Goal: Information Seeking & Learning: Learn about a topic

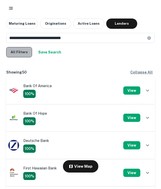
click at [26, 53] on button "All Filters" at bounding box center [19, 52] width 26 height 10
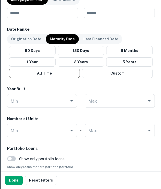
scroll to position [304, 0]
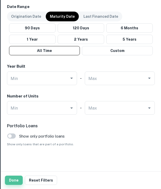
click at [16, 183] on button "Done" at bounding box center [14, 180] width 18 height 9
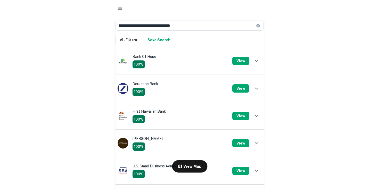
scroll to position [0, 0]
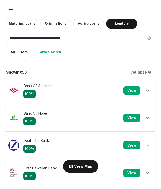
click at [1, 88] on div "**********" at bounding box center [80, 106] width 161 height 174
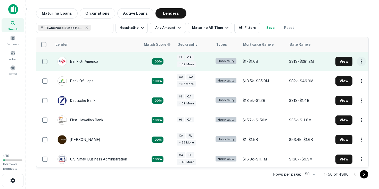
click at [226, 64] on icon "button" at bounding box center [361, 61] width 6 height 6
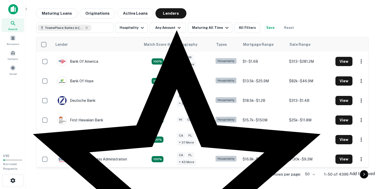
click at [226, 63] on div at bounding box center [189, 94] width 379 height 189
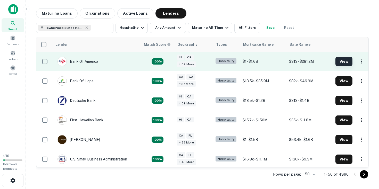
click at [226, 62] on button "View" at bounding box center [343, 61] width 17 height 9
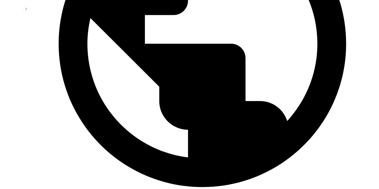
scroll to position [210, 0]
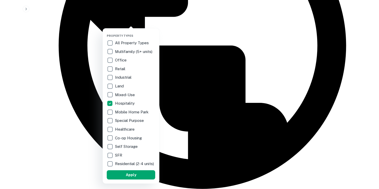
click at [183, 35] on div at bounding box center [189, 94] width 379 height 189
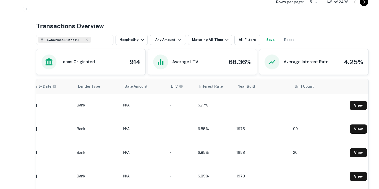
scroll to position [0, 308]
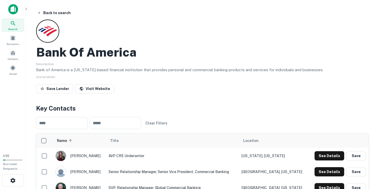
scroll to position [45, 0]
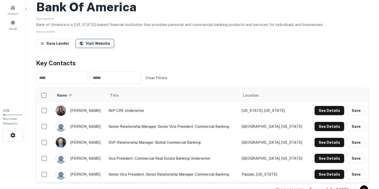
click at [102, 45] on link "Visit Website" at bounding box center [94, 43] width 39 height 9
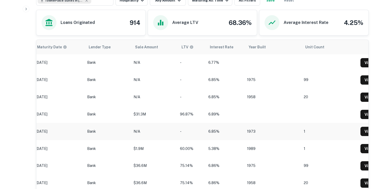
scroll to position [0, 312]
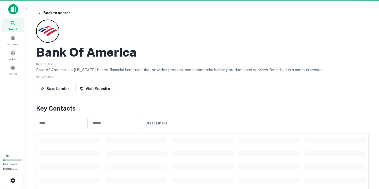
scroll to position [0, 303]
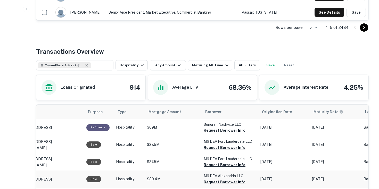
scroll to position [208, 0]
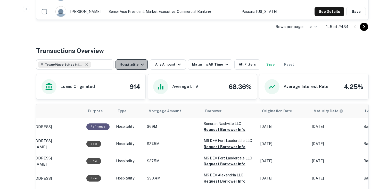
click at [145, 67] on button "Hospitality" at bounding box center [131, 65] width 32 height 10
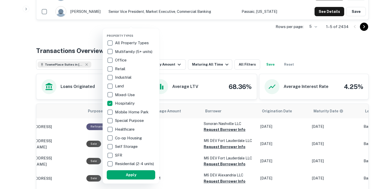
click at [209, 30] on div at bounding box center [189, 94] width 379 height 189
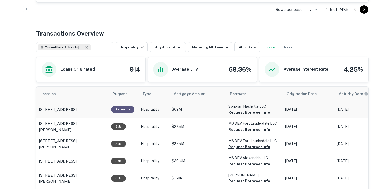
scroll to position [213, 0]
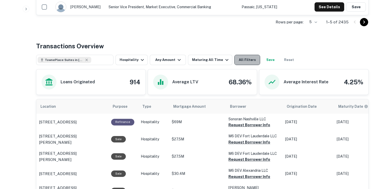
click at [226, 60] on button "All Filters" at bounding box center [247, 60] width 26 height 10
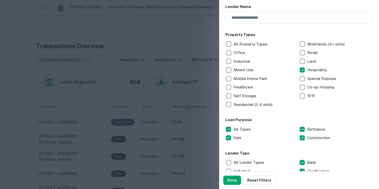
scroll to position [0, 0]
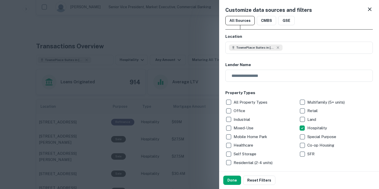
click at [226, 7] on icon at bounding box center [369, 9] width 6 height 6
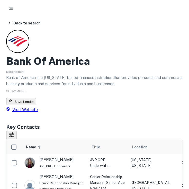
click at [38, 112] on link "Visit Website" at bounding box center [22, 109] width 32 height 5
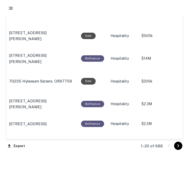
scroll to position [583, 0]
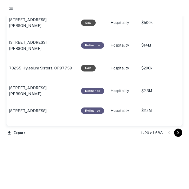
click at [179, 135] on icon "Go to next page" at bounding box center [178, 133] width 6 height 6
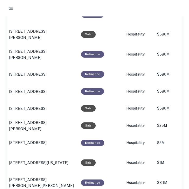
scroll to position [588, 0]
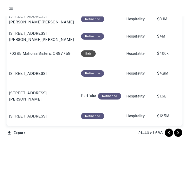
click at [180, 131] on icon "Go to next page" at bounding box center [178, 133] width 6 height 6
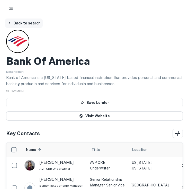
click at [12, 26] on button "Back to search" at bounding box center [24, 23] width 38 height 9
click at [29, 26] on button "Back to search" at bounding box center [24, 23] width 38 height 9
click at [33, 25] on button "Back to search" at bounding box center [24, 23] width 38 height 9
click at [30, 19] on button "Back to search" at bounding box center [24, 23] width 38 height 9
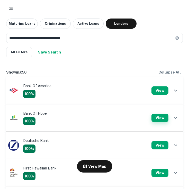
click at [162, 117] on button "View" at bounding box center [160, 118] width 17 height 8
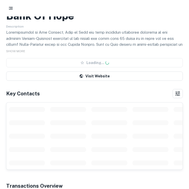
scroll to position [46, 0]
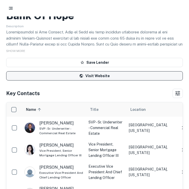
click at [89, 74] on link "Visit Website" at bounding box center [94, 75] width 177 height 9
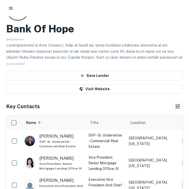
scroll to position [20, 0]
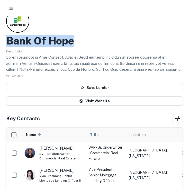
drag, startPoint x: 8, startPoint y: 37, endPoint x: 140, endPoint y: 38, distance: 132.5
click at [140, 38] on div "Bank Of Hope" at bounding box center [94, 41] width 177 height 12
click at [133, 37] on div "Bank Of Hope" at bounding box center [94, 41] width 177 height 12
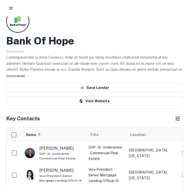
click at [21, 76] on span "SHOW MORE" at bounding box center [15, 76] width 19 height 4
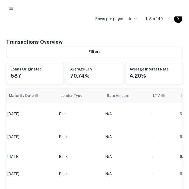
scroll to position [346, 0]
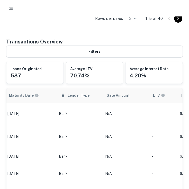
click at [62, 98] on icon "scrollable content" at bounding box center [63, 96] width 5 height 6
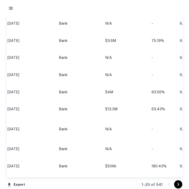
scroll to position [666, 0]
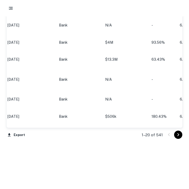
click at [179, 135] on icon "Go to next page" at bounding box center [178, 135] width 6 height 6
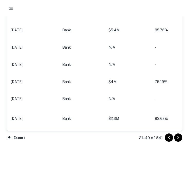
scroll to position [673, 0]
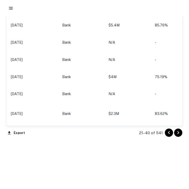
click at [179, 131] on icon "Go to next page" at bounding box center [178, 133] width 6 height 6
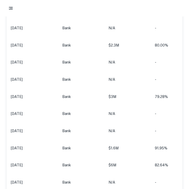
scroll to position [660, 0]
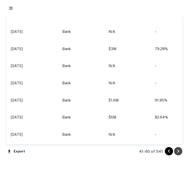
click at [179, 147] on button "Go to next page" at bounding box center [178, 151] width 8 height 8
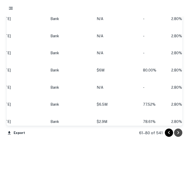
click at [180, 131] on icon "Go to next page" at bounding box center [178, 133] width 6 height 6
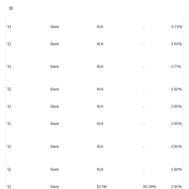
scroll to position [673, 0]
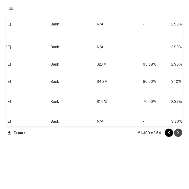
click at [177, 134] on icon "Go to next page" at bounding box center [178, 133] width 6 height 6
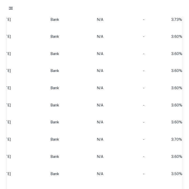
scroll to position [672, 0]
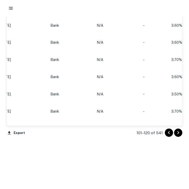
click at [177, 133] on icon "Go to next page" at bounding box center [178, 133] width 6 height 6
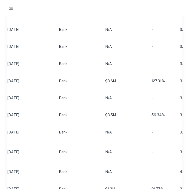
scroll to position [673, 0]
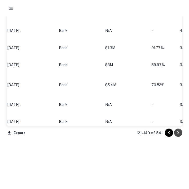
click at [176, 132] on icon "Go to next page" at bounding box center [178, 133] width 6 height 6
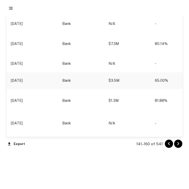
scroll to position [663, 0]
click at [169, 143] on icon "Go to previous page" at bounding box center [169, 143] width 2 height 3
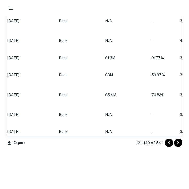
click at [169, 146] on icon "Go to previous page" at bounding box center [169, 143] width 6 height 6
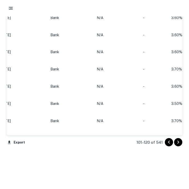
click at [169, 146] on icon "Go to previous page" at bounding box center [169, 142] width 6 height 6
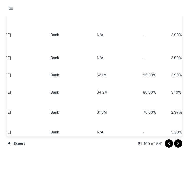
click at [169, 146] on icon "Go to previous page" at bounding box center [169, 144] width 6 height 6
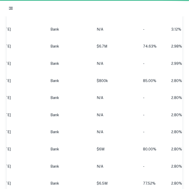
scroll to position [663, 0]
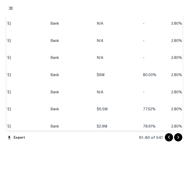
click at [169, 140] on icon "Go to previous page" at bounding box center [169, 138] width 6 height 6
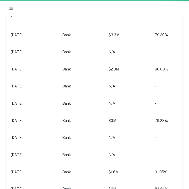
scroll to position [663, 0]
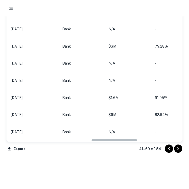
click at [169, 146] on icon "Go to previous page" at bounding box center [169, 149] width 6 height 6
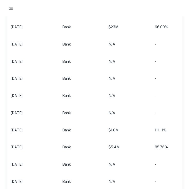
scroll to position [627, 0]
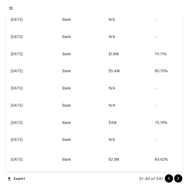
click at [178, 178] on icon "Go to next page" at bounding box center [179, 178] width 2 height 3
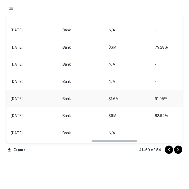
scroll to position [679, 0]
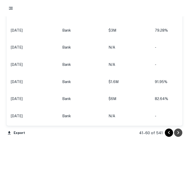
click at [180, 132] on icon "Go to next page" at bounding box center [178, 133] width 6 height 6
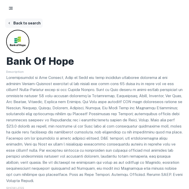
click at [14, 21] on button "Back to search" at bounding box center [24, 23] width 38 height 9
click at [23, 23] on button "Back to search" at bounding box center [24, 23] width 38 height 9
click at [29, 19] on button "Back to search" at bounding box center [24, 23] width 38 height 9
click at [27, 25] on button "Back to search" at bounding box center [24, 23] width 38 height 9
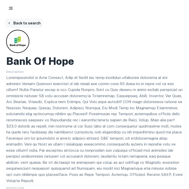
click at [27, 23] on button "Back to search" at bounding box center [24, 23] width 38 height 9
click at [11, 5] on button "button" at bounding box center [10, 8] width 9 height 9
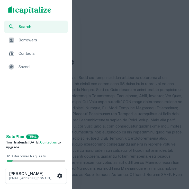
click at [113, 24] on div at bounding box center [94, 94] width 189 height 189
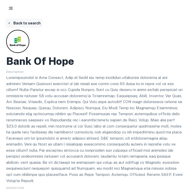
click at [20, 24] on button "Back to search" at bounding box center [24, 23] width 38 height 9
click at [14, 6] on button "button" at bounding box center [10, 8] width 9 height 9
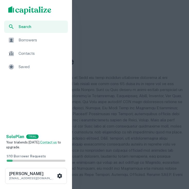
click at [102, 36] on div at bounding box center [94, 94] width 189 height 189
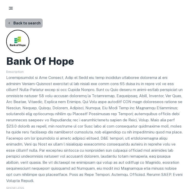
click at [34, 22] on button "Back to search" at bounding box center [24, 23] width 38 height 9
click at [34, 21] on button "Back to search" at bounding box center [24, 23] width 38 height 9
click at [34, 19] on main "Back to search Bank Of Hope Description SHOW LESS Save Lender Visit Website Key…" at bounding box center [94, 94] width 189 height 189
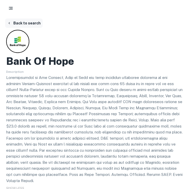
click at [34, 22] on button "Back to search" at bounding box center [24, 23] width 38 height 9
click at [34, 21] on button "Back to search" at bounding box center [24, 23] width 38 height 9
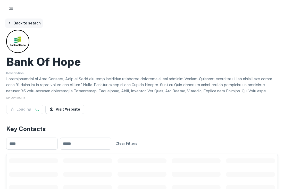
click at [34, 20] on button "Back to search" at bounding box center [24, 23] width 38 height 9
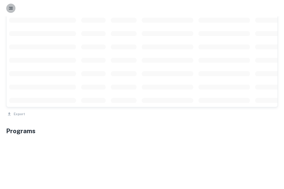
click at [13, 7] on icon "button" at bounding box center [10, 8] width 5 height 5
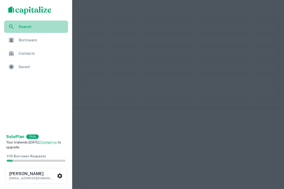
click at [26, 29] on span "Search" at bounding box center [42, 27] width 46 height 6
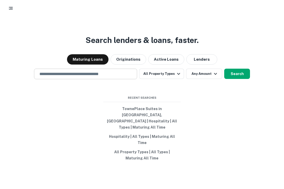
click at [112, 79] on div "​" at bounding box center [85, 74] width 103 height 11
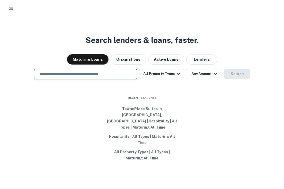
type input "**********"
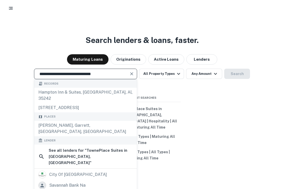
click at [136, 79] on div "**********" at bounding box center [85, 74] width 103 height 11
click at [131, 77] on icon "Clear" at bounding box center [131, 73] width 5 height 5
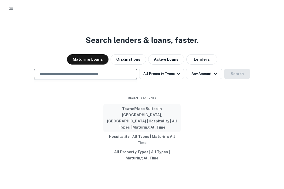
click at [149, 124] on button "TownePlace Suites in Savannah, GA | Hospitality | All Types | Maturing All Time" at bounding box center [141, 118] width 77 height 28
type input "**********"
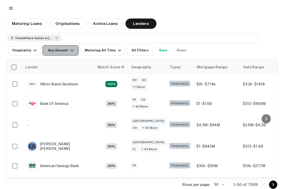
click at [69, 54] on button "Any Amount" at bounding box center [61, 50] width 36 height 10
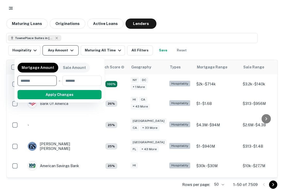
click at [69, 54] on div at bounding box center [142, 94] width 284 height 189
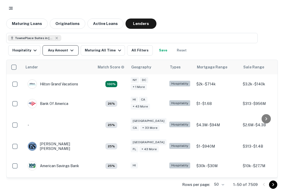
click at [69, 51] on icon "button" at bounding box center [72, 50] width 6 height 6
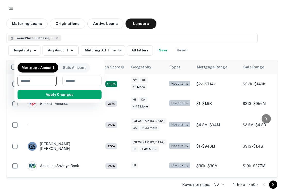
click at [116, 51] on div at bounding box center [142, 94] width 284 height 189
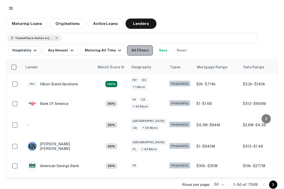
click at [137, 51] on button "All Filters" at bounding box center [140, 50] width 26 height 10
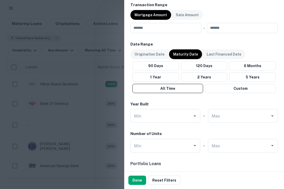
scroll to position [268, 0]
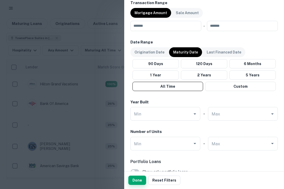
click at [136, 179] on button "Done" at bounding box center [137, 180] width 18 height 9
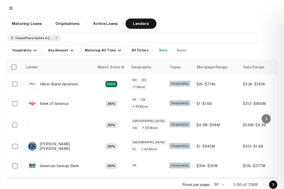
scroll to position [0, 0]
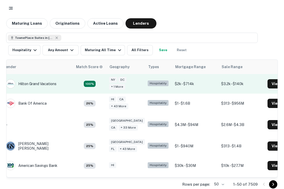
scroll to position [0, 10]
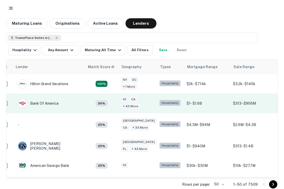
click at [279, 103] on button "View" at bounding box center [287, 103] width 17 height 9
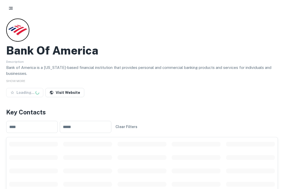
scroll to position [12, 0]
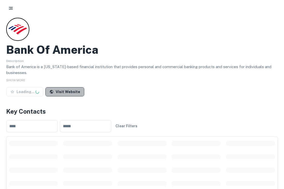
click at [72, 90] on link "Visit Website" at bounding box center [64, 91] width 39 height 9
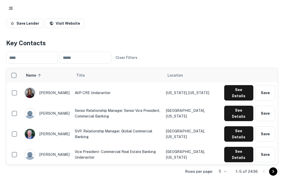
scroll to position [82, 0]
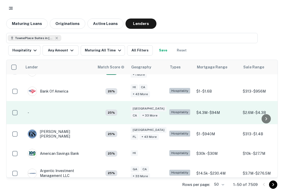
scroll to position [12, 36]
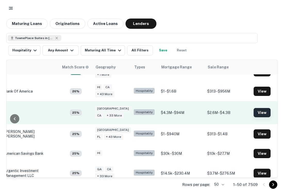
click at [255, 110] on button "View" at bounding box center [262, 112] width 17 height 9
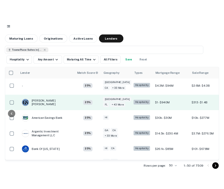
scroll to position [42, 36]
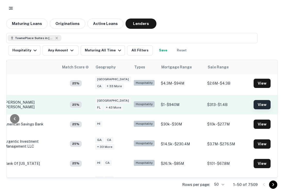
click at [254, 103] on button "View" at bounding box center [262, 104] width 17 height 9
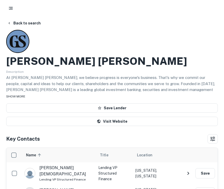
click at [25, 97] on span "SHOW MORE" at bounding box center [15, 97] width 19 height 4
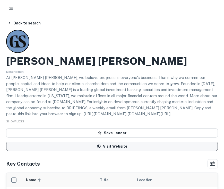
click at [71, 144] on link "Visit Website" at bounding box center [112, 146] width 212 height 9
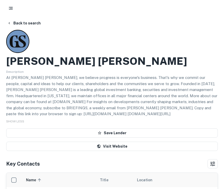
click at [19, 26] on button "Back to search" at bounding box center [24, 23] width 38 height 9
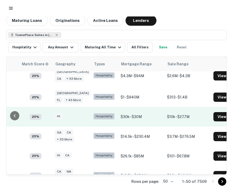
scroll to position [46, 77]
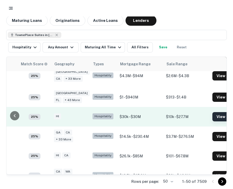
click at [212, 115] on button "View" at bounding box center [220, 116] width 17 height 9
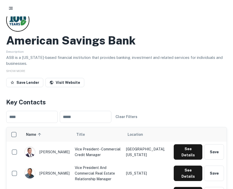
scroll to position [14, 0]
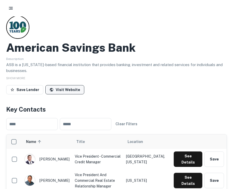
click at [62, 90] on link "Visit Website" at bounding box center [64, 89] width 39 height 9
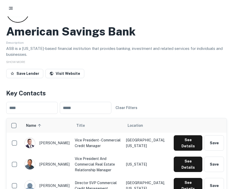
scroll to position [0, 0]
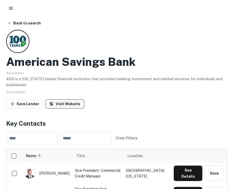
click at [68, 100] on link "Visit Website" at bounding box center [64, 103] width 39 height 9
click at [21, 91] on span "SHOW MORE" at bounding box center [15, 93] width 19 height 4
click at [21, 91] on span "SHOW LESS" at bounding box center [15, 93] width 18 height 4
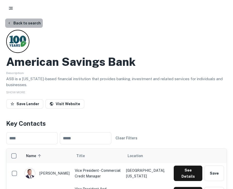
click at [24, 22] on button "Back to search" at bounding box center [24, 23] width 38 height 9
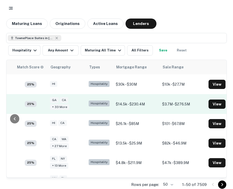
scroll to position [82, 85]
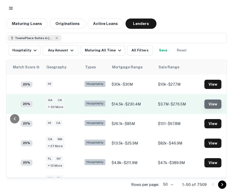
click at [204, 104] on button "View" at bounding box center [212, 104] width 17 height 9
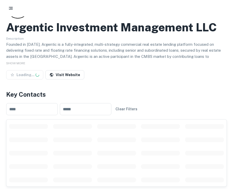
scroll to position [35, 0]
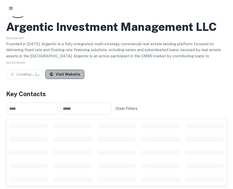
click at [72, 78] on link "Visit Website" at bounding box center [64, 74] width 39 height 9
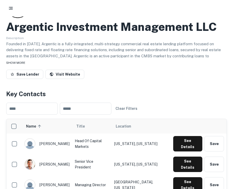
click at [28, 61] on div "SHOW MORE" at bounding box center [116, 63] width 221 height 6
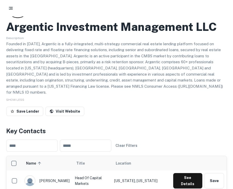
click at [98, 33] on h2 "Argentic Investment Management LLC" at bounding box center [111, 27] width 211 height 14
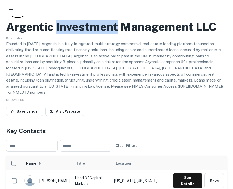
click at [98, 33] on h2 "Argentic Investment Management LLC" at bounding box center [111, 27] width 211 height 14
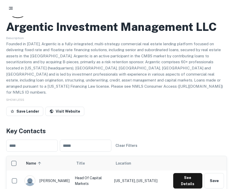
click at [48, 36] on div "Description Founded in 2013, Argentic is a fully-integrated, multi-strategy com…" at bounding box center [116, 65] width 221 height 61
drag, startPoint x: 40, startPoint y: 30, endPoint x: 197, endPoint y: 17, distance: 156.9
click at [197, 18] on div "Argentic Investment Management LLC Description Founded in 2013, Argentic is a f…" at bounding box center [116, 56] width 221 height 123
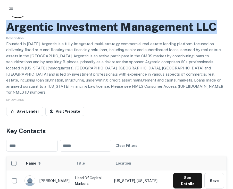
drag, startPoint x: 213, startPoint y: 28, endPoint x: 9, endPoint y: 25, distance: 204.4
click at [9, 25] on h2 "Argentic Investment Management LLC" at bounding box center [111, 27] width 211 height 14
copy h2 "Argentic Investment Management LLC"
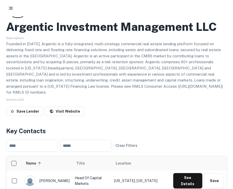
click at [163, 14] on div at bounding box center [116, 8] width 233 height 16
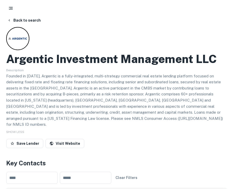
scroll to position [0, 0]
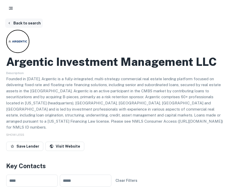
click at [29, 22] on button "Back to search" at bounding box center [24, 23] width 38 height 9
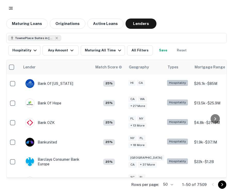
scroll to position [119, 2]
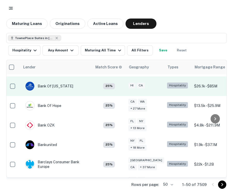
click at [72, 87] on td "Bank Of [US_STATE]" at bounding box center [56, 87] width 72 height 20
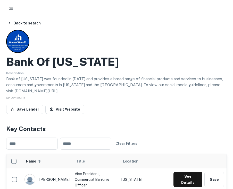
scroll to position [5, 0]
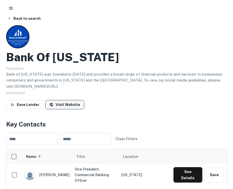
click at [60, 103] on link "Visit Website" at bounding box center [64, 104] width 39 height 9
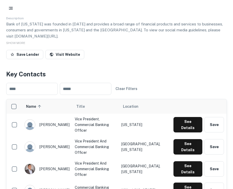
scroll to position [0, 0]
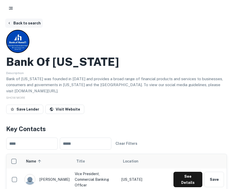
click at [31, 20] on button "Back to search" at bounding box center [24, 23] width 38 height 9
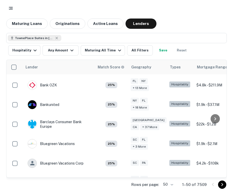
scroll to position [162, 0]
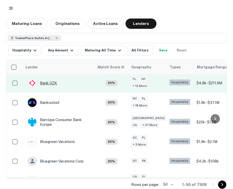
click at [44, 83] on div "Bank OZK" at bounding box center [42, 83] width 29 height 9
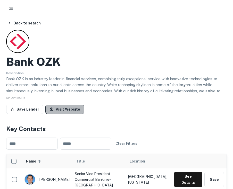
click at [66, 109] on link "Visit Website" at bounding box center [64, 109] width 39 height 9
click at [23, 22] on button "Back to search" at bounding box center [24, 23] width 38 height 9
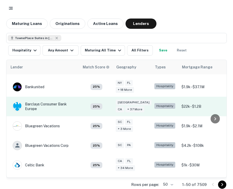
scroll to position [177, 13]
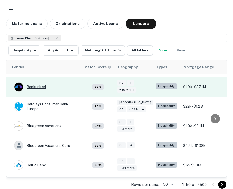
click at [37, 86] on div "Bankunited" at bounding box center [30, 86] width 32 height 9
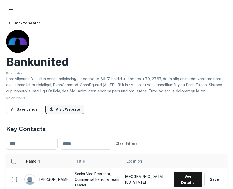
click at [66, 108] on link "Visit Website" at bounding box center [64, 109] width 39 height 9
click at [21, 100] on div "SHOW MORE" at bounding box center [116, 98] width 221 height 6
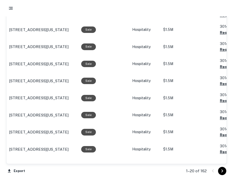
scroll to position [607, 0]
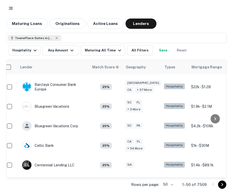
scroll to position [198, 5]
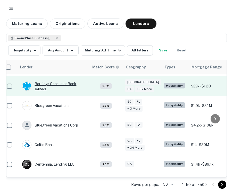
click at [56, 85] on div "Barclays Consumer Bank Europe" at bounding box center [53, 86] width 62 height 9
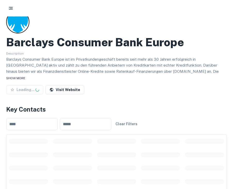
scroll to position [24, 0]
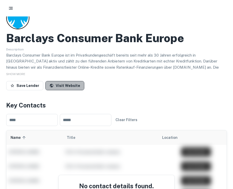
click at [67, 86] on link "Visit Website" at bounding box center [64, 85] width 39 height 9
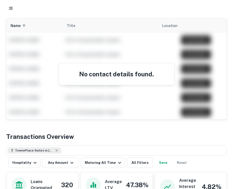
scroll to position [70, 0]
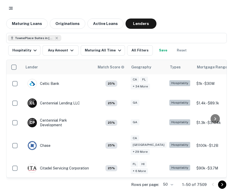
scroll to position [259, 0]
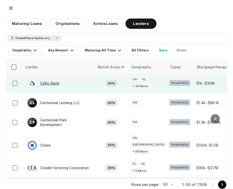
click at [53, 85] on div "Celtic Bank" at bounding box center [44, 83] width 32 height 9
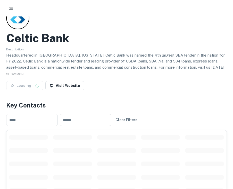
scroll to position [36, 0]
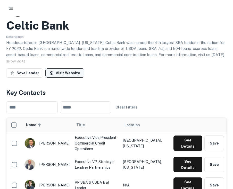
click at [70, 75] on link "Visit Website" at bounding box center [64, 73] width 39 height 9
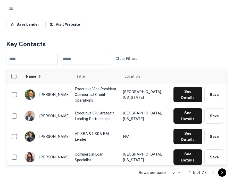
scroll to position [0, 0]
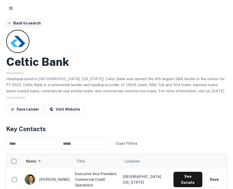
click at [11, 22] on button "Back to search" at bounding box center [24, 23] width 38 height 9
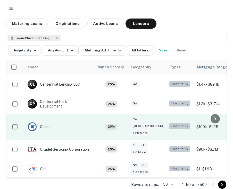
scroll to position [283, 0]
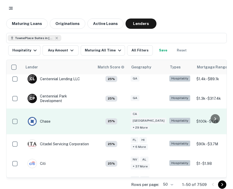
click at [57, 120] on td "Chase" at bounding box center [58, 122] width 72 height 26
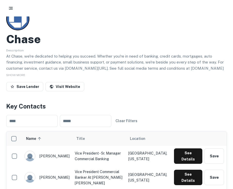
scroll to position [28, 0]
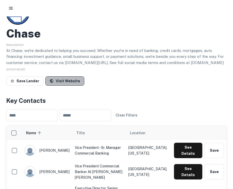
click at [68, 83] on link "Visit Website" at bounding box center [64, 81] width 39 height 9
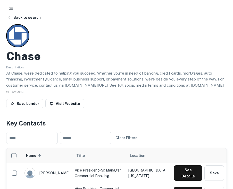
scroll to position [5, 0]
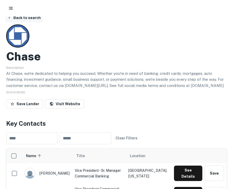
click at [17, 19] on button "Back to search" at bounding box center [24, 17] width 38 height 9
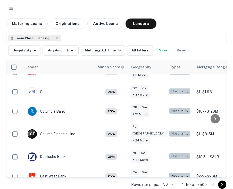
scroll to position [357, 0]
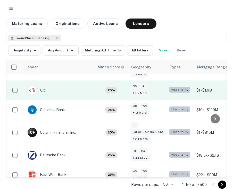
click at [41, 86] on div "Citi" at bounding box center [37, 90] width 18 height 9
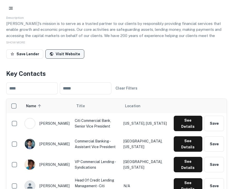
scroll to position [60, 0]
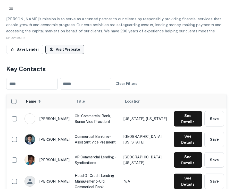
click at [64, 51] on link "Visit Website" at bounding box center [64, 49] width 39 height 9
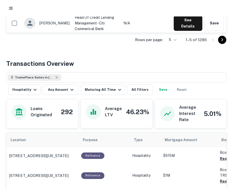
scroll to position [0, 0]
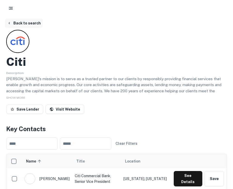
click at [21, 22] on button "Back to search" at bounding box center [24, 23] width 38 height 9
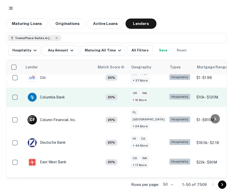
scroll to position [371, 0]
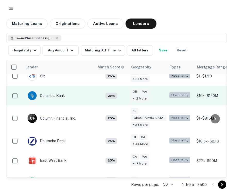
click at [69, 89] on td "Columbia Bank" at bounding box center [58, 96] width 72 height 20
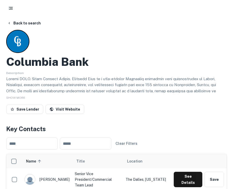
click at [66, 104] on div "Columbia Bank Description SHOW MORE Save Lender Visit Website" at bounding box center [116, 73] width 221 height 86
click at [66, 107] on link "Visit Website" at bounding box center [64, 109] width 39 height 9
click at [28, 21] on button "Back to search" at bounding box center [24, 23] width 38 height 9
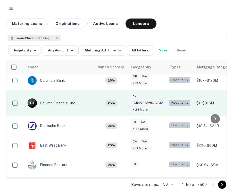
scroll to position [391, 0]
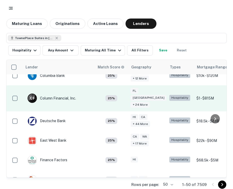
click at [77, 91] on td "C F Column Financial, Inc." at bounding box center [52, 98] width 54 height 14
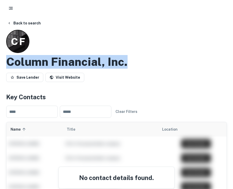
drag, startPoint x: 9, startPoint y: 60, endPoint x: 136, endPoint y: 60, distance: 127.3
click at [136, 60] on div "Column Financial, Inc." at bounding box center [116, 62] width 221 height 14
copy h2 "Column Financial, Inc."
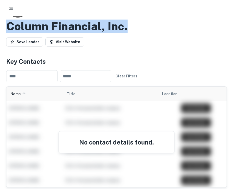
scroll to position [36, 0]
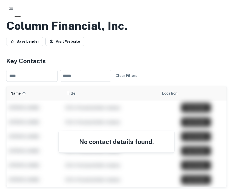
click at [64, 42] on link "Visit Website" at bounding box center [64, 41] width 39 height 9
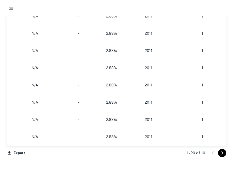
scroll to position [541, 0]
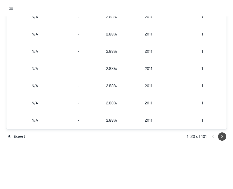
click at [223, 134] on icon "Go to next page" at bounding box center [222, 137] width 6 height 6
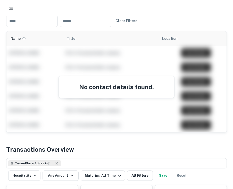
scroll to position [9, 0]
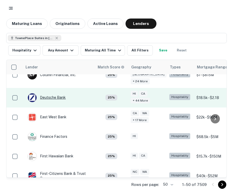
scroll to position [415, 0]
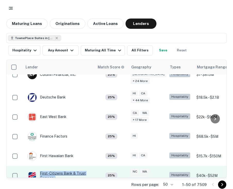
click at [55, 171] on div "First-citizens Bank & Trust Company" at bounding box center [59, 175] width 62 height 9
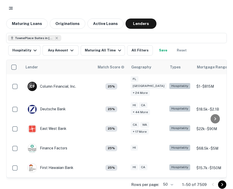
scroll to position [415, 0]
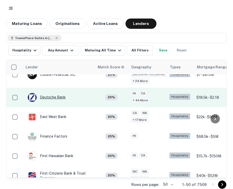
click at [56, 93] on div "Deutsche Bank" at bounding box center [47, 97] width 38 height 9
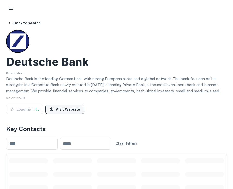
click at [74, 111] on link "Visit Website" at bounding box center [64, 109] width 39 height 9
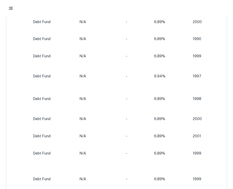
scroll to position [600, 0]
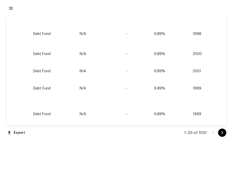
click at [220, 128] on div "1–20 of 1031" at bounding box center [202, 133] width 49 height 14
click at [220, 130] on icon "Go to next page" at bounding box center [222, 133] width 6 height 6
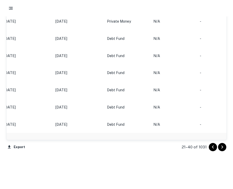
scroll to position [593, 0]
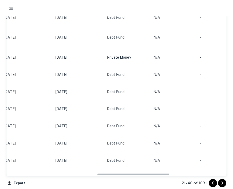
click at [223, 182] on icon "Go to next page" at bounding box center [222, 183] width 6 height 6
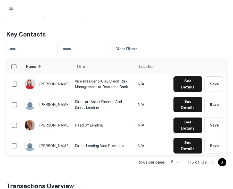
scroll to position [183, 0]
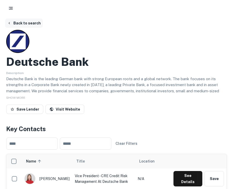
click at [7, 19] on button "Back to search" at bounding box center [24, 23] width 38 height 9
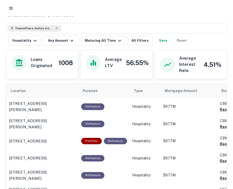
scroll to position [265, 0]
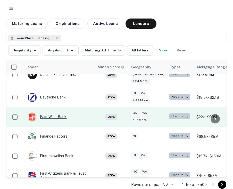
scroll to position [435, 0]
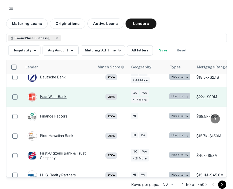
click at [52, 93] on div "East West Bank" at bounding box center [47, 97] width 39 height 9
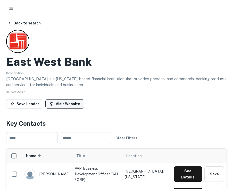
click at [61, 106] on link "Visit Website" at bounding box center [64, 103] width 39 height 9
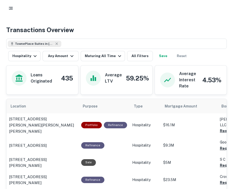
scroll to position [233, 0]
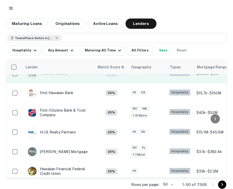
scroll to position [478, 0]
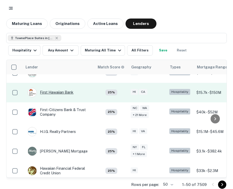
click at [63, 88] on div "First Hawaiian Bank" at bounding box center [51, 92] width 46 height 9
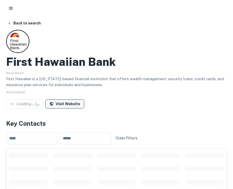
click at [65, 105] on link "Visit Website" at bounding box center [64, 103] width 39 height 9
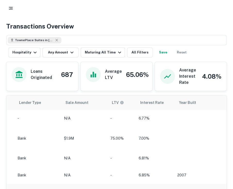
scroll to position [250, 0]
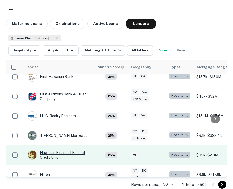
scroll to position [492, 0]
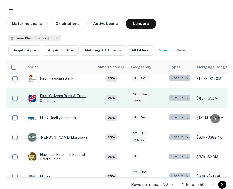
click at [68, 94] on div "First-citizens Bank & Trust Company" at bounding box center [59, 98] width 62 height 9
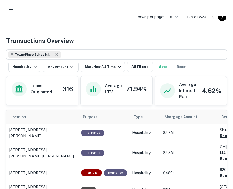
scroll to position [117, 0]
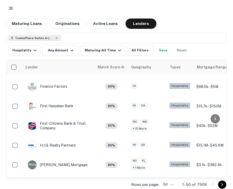
scroll to position [492, 0]
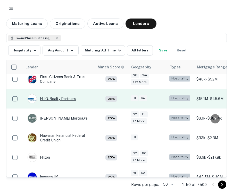
scroll to position [512, 0]
click at [63, 94] on div "H.i.g. Realty Partners" at bounding box center [52, 98] width 48 height 9
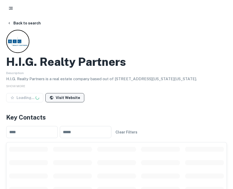
click at [54, 99] on link "Visit Website" at bounding box center [64, 97] width 39 height 9
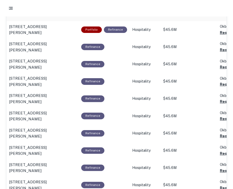
scroll to position [255, 0]
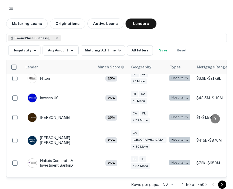
scroll to position [592, 0]
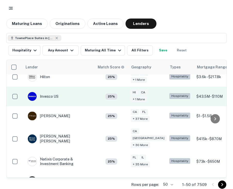
click at [67, 87] on td "Invesco US" at bounding box center [58, 97] width 72 height 20
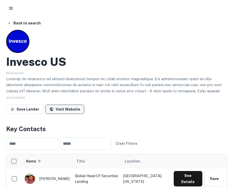
click at [64, 113] on link "Visit Website" at bounding box center [64, 109] width 39 height 9
click at [23, 100] on div "SHOW MORE" at bounding box center [116, 98] width 221 height 6
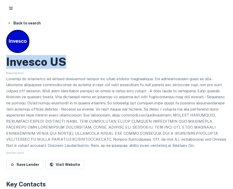
drag, startPoint x: 67, startPoint y: 58, endPoint x: 6, endPoint y: 58, distance: 60.6
click at [6, 58] on div "Invesco US" at bounding box center [116, 62] width 221 height 14
copy h2 "Invesco US"
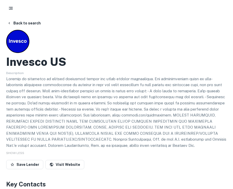
click at [74, 55] on div "Invesco US Description SHOW LESS Save Lender Visit Website" at bounding box center [116, 101] width 221 height 142
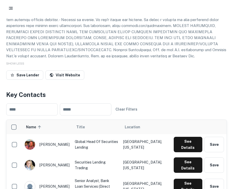
scroll to position [39, 0]
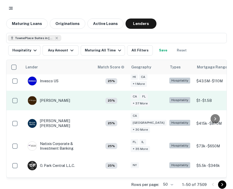
scroll to position [609, 0]
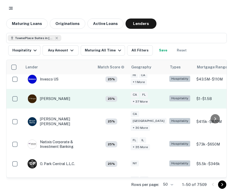
click at [71, 90] on td "[PERSON_NAME]" at bounding box center [58, 99] width 72 height 20
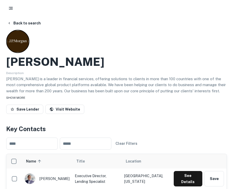
click at [21, 96] on span "SHOW MORE" at bounding box center [15, 98] width 19 height 4
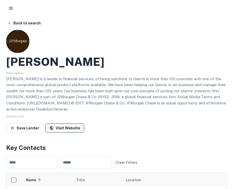
click at [55, 124] on link "Visit Website" at bounding box center [64, 128] width 39 height 9
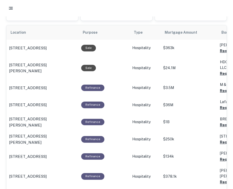
scroll to position [344, 0]
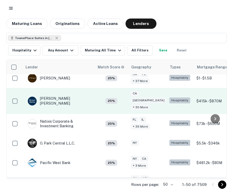
scroll to position [630, 0]
click at [64, 96] on div "[PERSON_NAME] [PERSON_NAME]" at bounding box center [59, 100] width 62 height 9
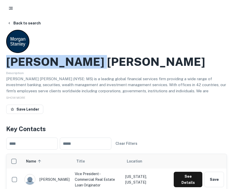
drag, startPoint x: 6, startPoint y: 61, endPoint x: 118, endPoint y: 61, distance: 111.8
copy h2 "[PERSON_NAME] [PERSON_NAME]"
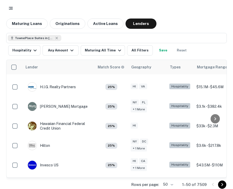
scroll to position [630, 0]
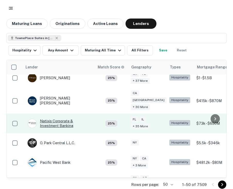
click at [65, 119] on div "Natixis Corporate & Investment Banking" at bounding box center [59, 123] width 62 height 9
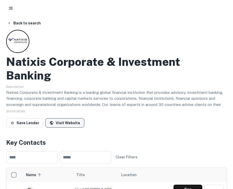
click at [73, 119] on link "Visit Website" at bounding box center [64, 123] width 39 height 9
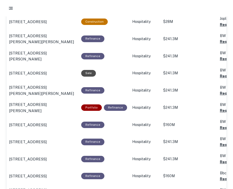
scroll to position [205, 0]
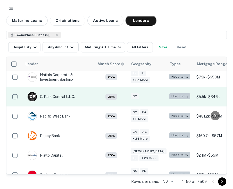
scroll to position [674, 0]
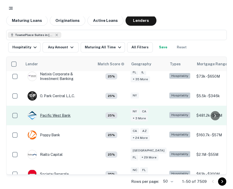
click at [53, 111] on div "Pacific West Bank" at bounding box center [49, 115] width 43 height 9
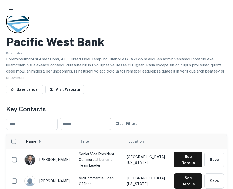
scroll to position [21, 0]
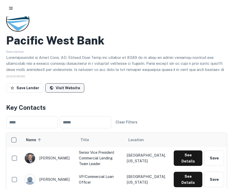
click at [71, 89] on link "Visit Website" at bounding box center [64, 87] width 39 height 9
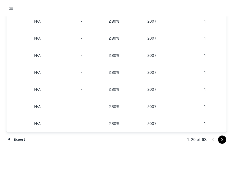
scroll to position [582, 0]
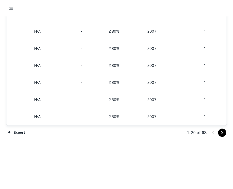
click at [223, 131] on icon "Go to next page" at bounding box center [222, 133] width 6 height 6
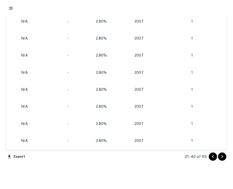
scroll to position [582, 0]
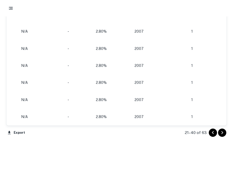
click at [224, 131] on icon "Go to next page" at bounding box center [222, 133] width 6 height 6
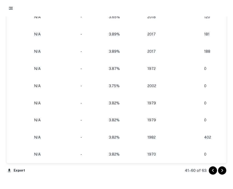
scroll to position [589, 0]
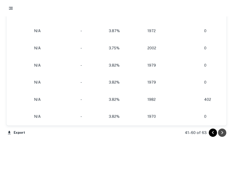
click at [221, 131] on icon "Go to next page" at bounding box center [222, 133] width 6 height 6
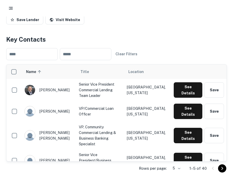
scroll to position [42, 0]
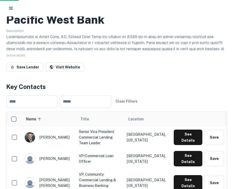
scroll to position [292, 0]
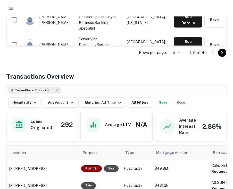
scroll to position [292, 0]
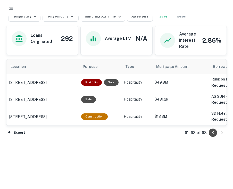
click at [213, 129] on button "Go to previous page" at bounding box center [213, 133] width 8 height 8
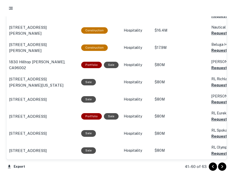
scroll to position [589, 0]
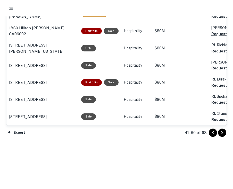
click at [211, 131] on icon "Go to previous page" at bounding box center [213, 133] width 6 height 6
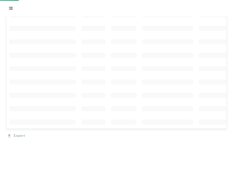
click at [211, 131] on div "Export" at bounding box center [116, 134] width 221 height 11
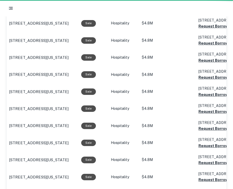
scroll to position [582, 0]
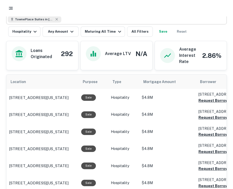
scroll to position [260, 0]
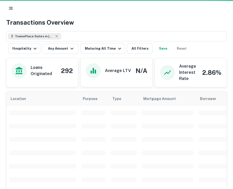
scroll to position [505, 0]
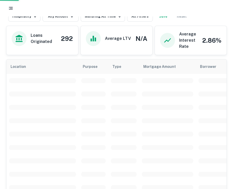
scroll to position [3, 0]
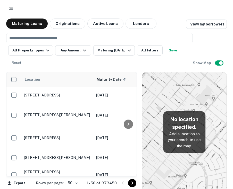
scroll to position [3, 0]
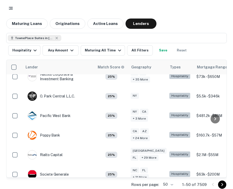
scroll to position [680, 0]
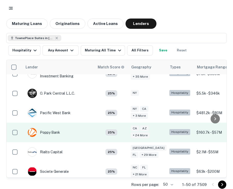
click at [60, 126] on td "Poppy Bank" at bounding box center [44, 133] width 38 height 14
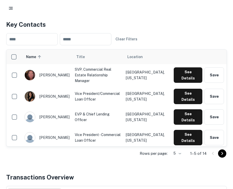
scroll to position [2, 0]
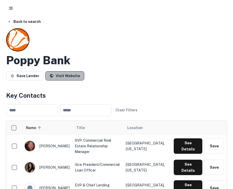
click at [70, 75] on link "Visit Website" at bounding box center [64, 75] width 39 height 9
